Goal: Information Seeking & Learning: Learn about a topic

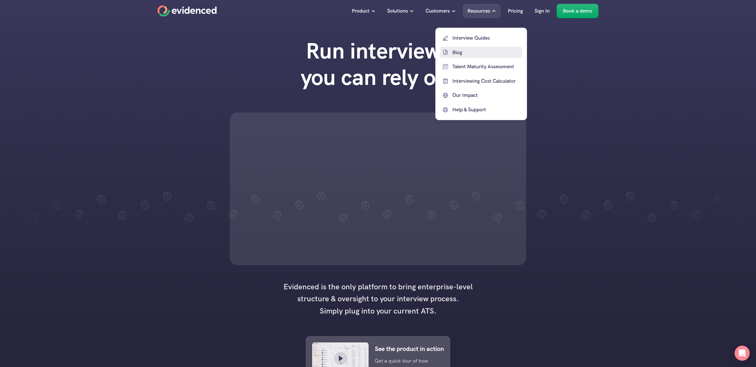
click at [461, 51] on p "Blog" at bounding box center [486, 52] width 68 height 8
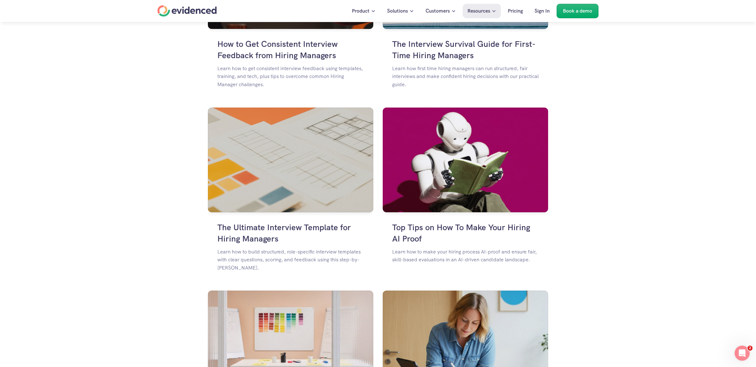
scroll to position [981, 0]
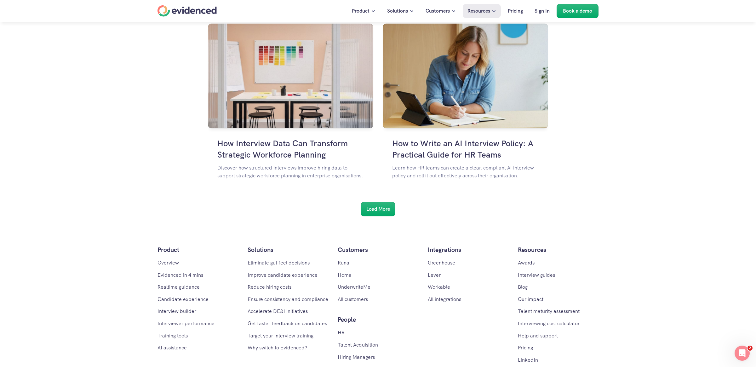
click at [376, 216] on div "Load More" at bounding box center [378, 209] width 35 height 14
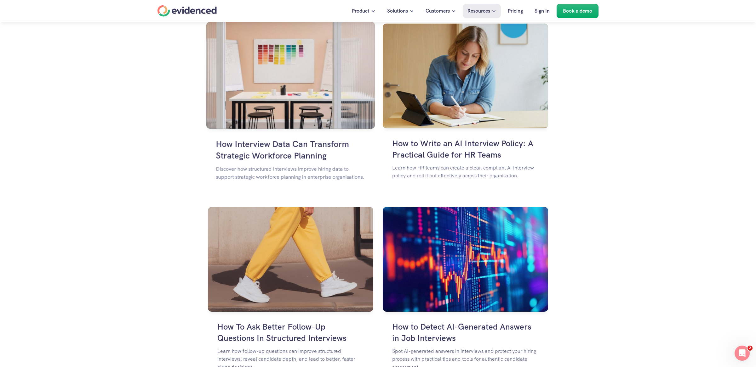
click at [283, 82] on img at bounding box center [290, 75] width 169 height 107
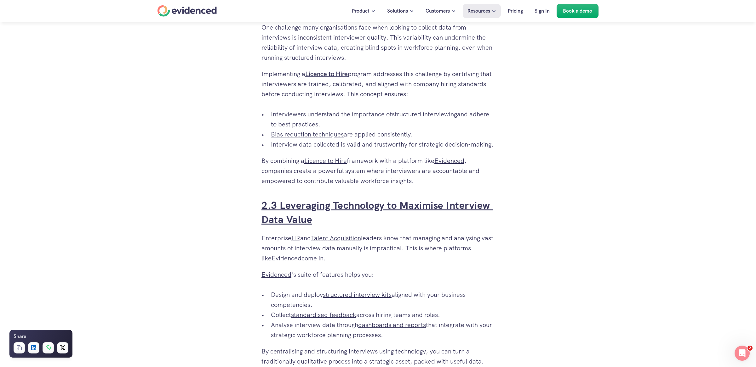
scroll to position [784, 0]
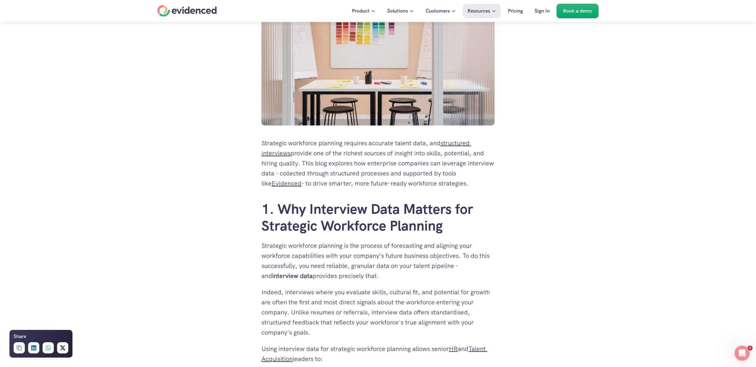
scroll to position [80, 0]
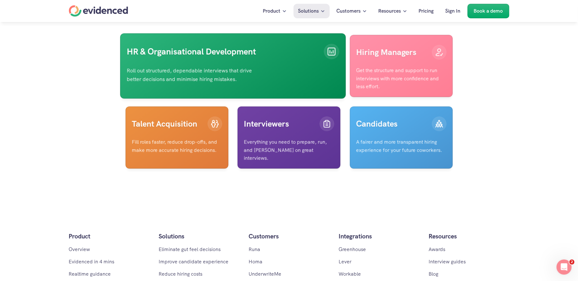
click at [99, 8] on div "Home" at bounding box center [98, 10] width 59 height 11
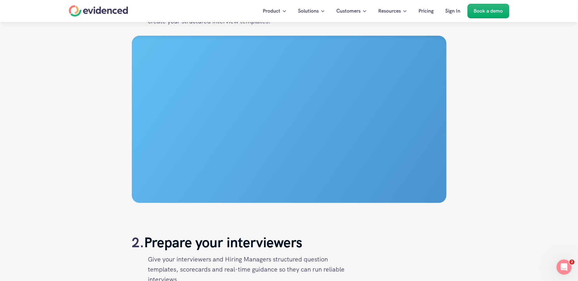
scroll to position [715, 0]
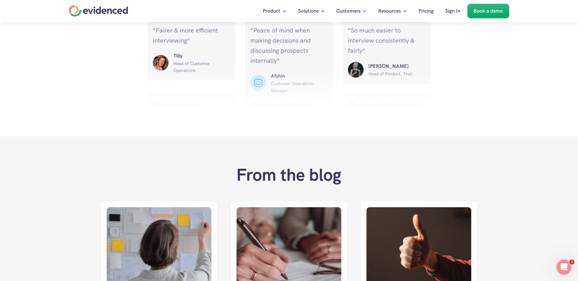
click at [111, 6] on div "Home" at bounding box center [98, 10] width 59 height 11
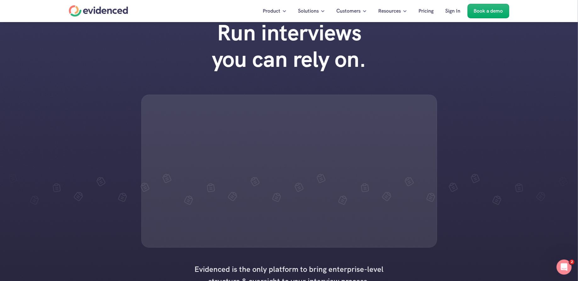
scroll to position [10, 0]
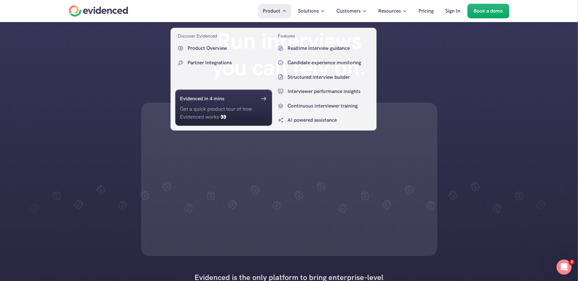
click at [276, 7] on p "Product" at bounding box center [272, 11] width 18 height 8
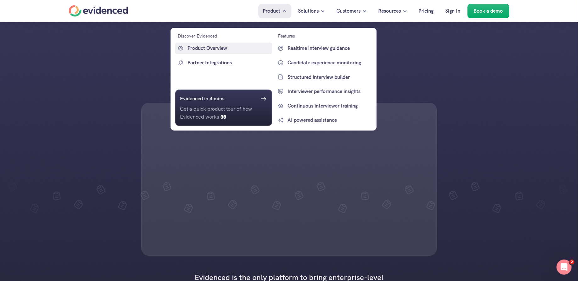
click at [216, 46] on p "Product Overview" at bounding box center [229, 48] width 83 height 8
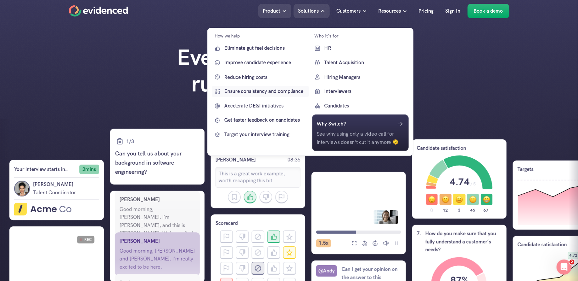
click at [257, 93] on p "Ensure consistency and compliance" at bounding box center [266, 91] width 83 height 8
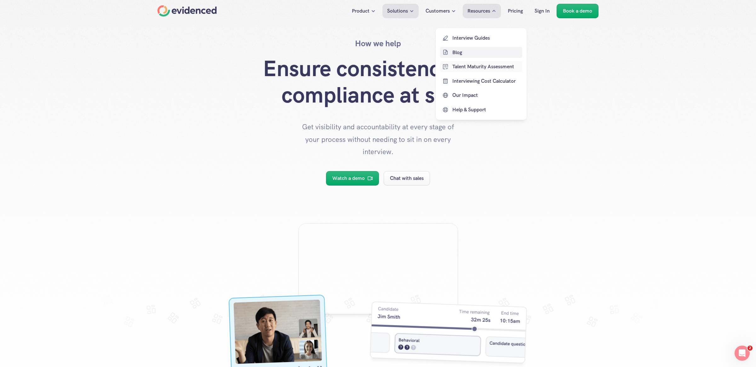
click at [465, 52] on p "Blog" at bounding box center [486, 52] width 68 height 8
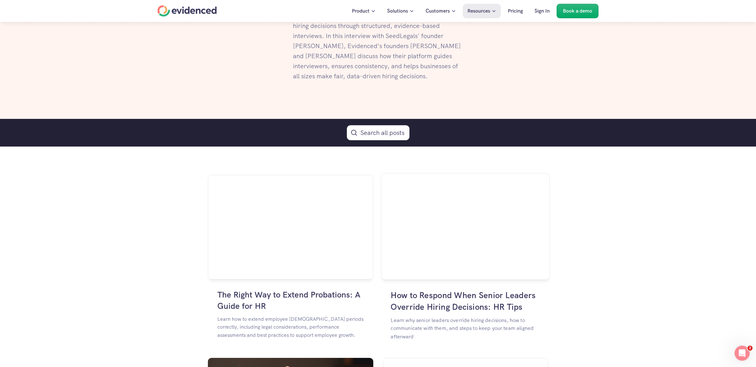
scroll to position [257, 0]
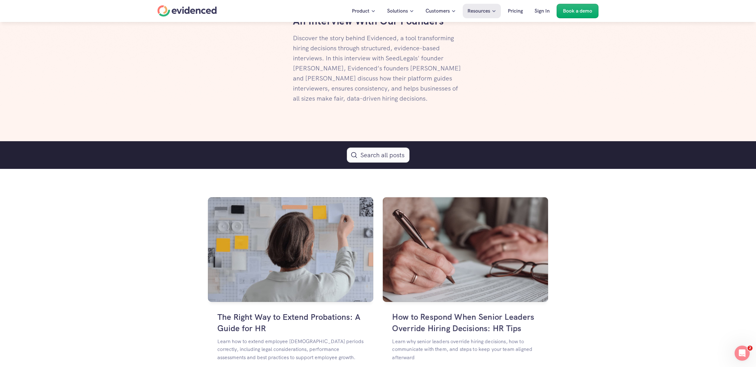
click at [377, 154] on icon "Search Icon" at bounding box center [378, 155] width 8 height 8
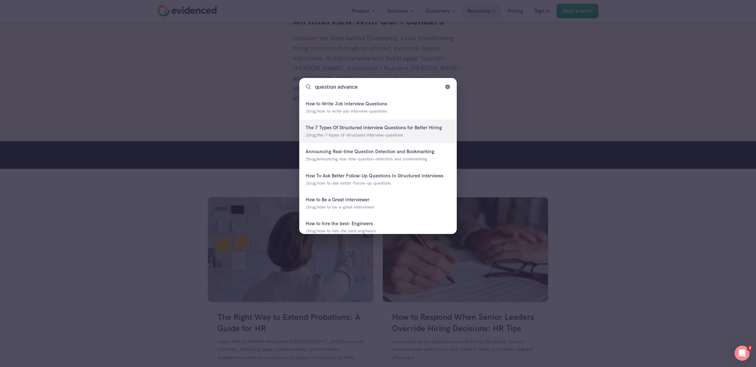
type input "question advance"
click at [448, 88] on icon at bounding box center [448, 87] width 6 height 6
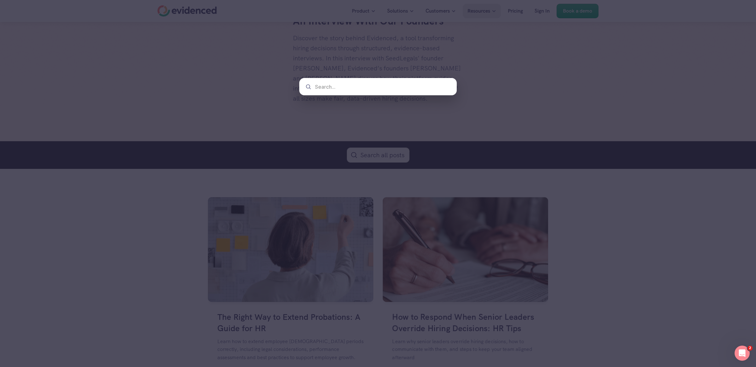
click at [578, 276] on div at bounding box center [378, 183] width 756 height 367
